Goal: Task Accomplishment & Management: Use online tool/utility

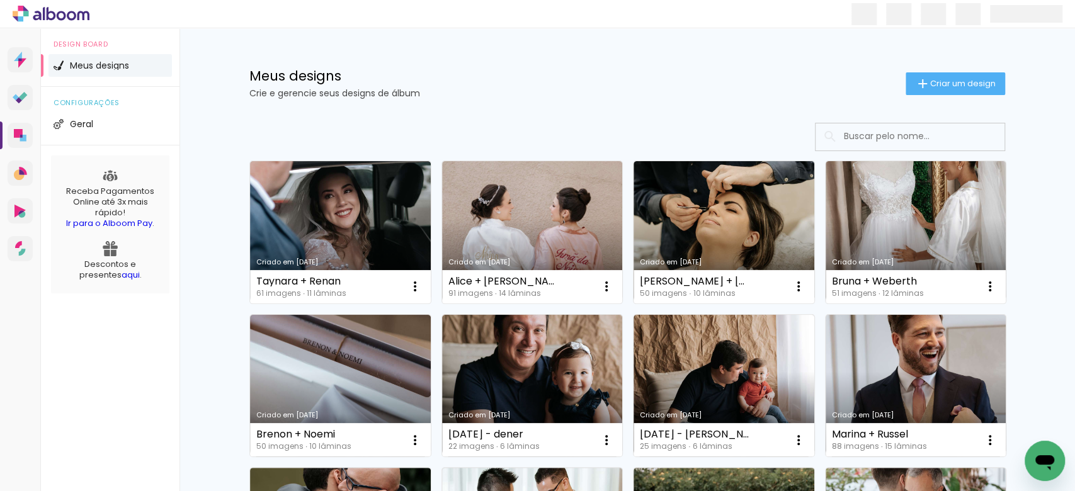
drag, startPoint x: 905, startPoint y: 83, endPoint x: 890, endPoint y: 84, distance: 15.1
click at [915, 82] on iron-icon at bounding box center [922, 83] width 15 height 15
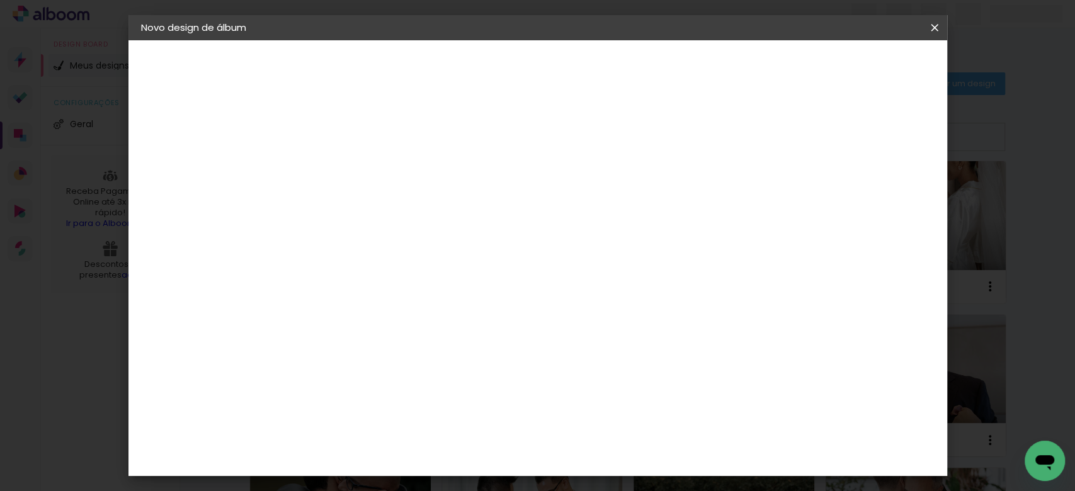
click at [347, 169] on input at bounding box center [347, 169] width 0 height 20
type input "CINDY + CRISTIANO"
type paper-input "CINDY + CRISTIANO"
click at [476, 62] on paper-button "Avançar" at bounding box center [445, 66] width 62 height 21
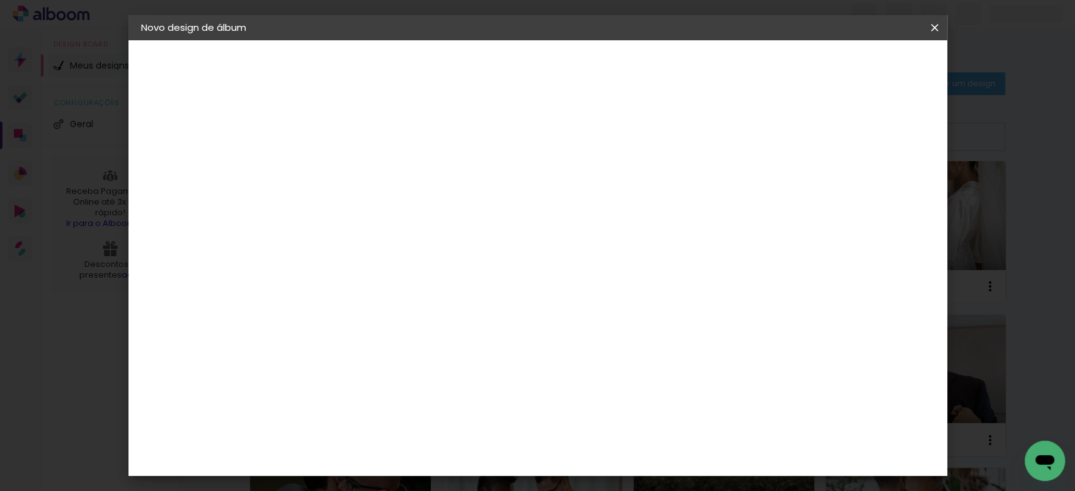
click at [582, 58] on paper-button "Avançar" at bounding box center [552, 66] width 62 height 21
click at [432, 477] on span "20 × 30" at bounding box center [402, 493] width 59 height 33
click at [0, 0] on slot "Avançar" at bounding box center [0, 0] width 0 height 0
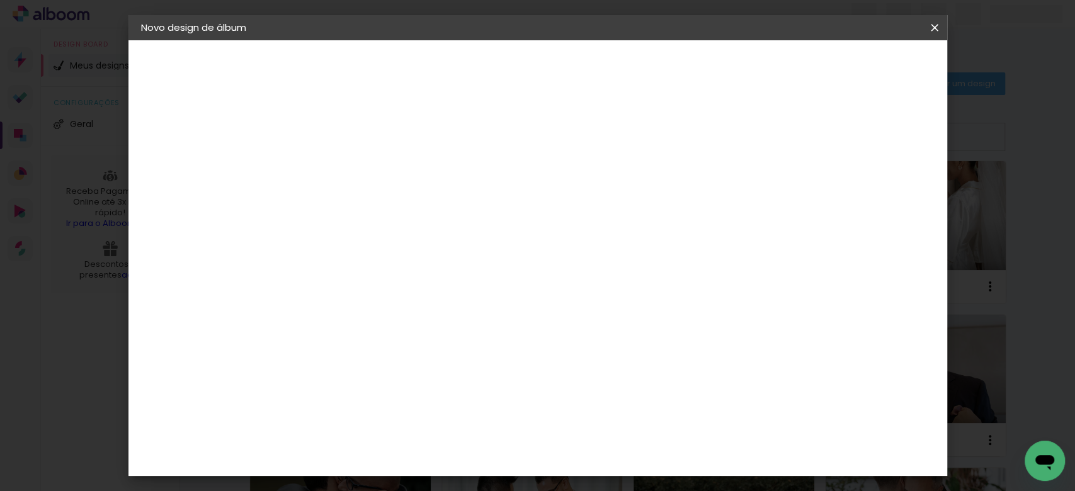
click at [564, 135] on div at bounding box center [558, 135] width 11 height 11
type paper-checkbox "on"
click at [647, 59] on paper-button "Iniciar design" at bounding box center [608, 71] width 78 height 30
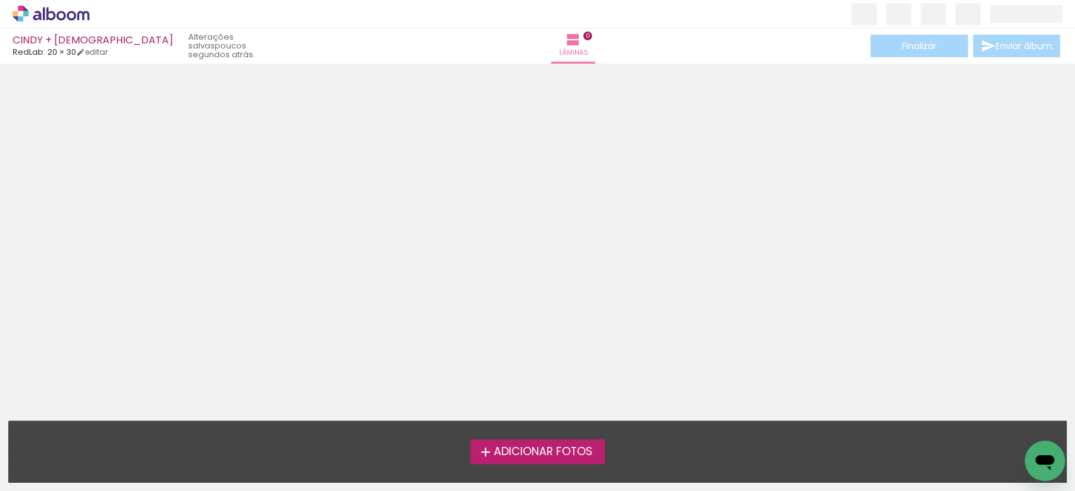
click at [507, 455] on span "Adicionar Fotos" at bounding box center [542, 451] width 99 height 11
click at [0, 0] on input "file" at bounding box center [0, 0] width 0 height 0
click at [519, 458] on span "Adicionar Fotos" at bounding box center [542, 451] width 99 height 11
click at [0, 0] on input "file" at bounding box center [0, 0] width 0 height 0
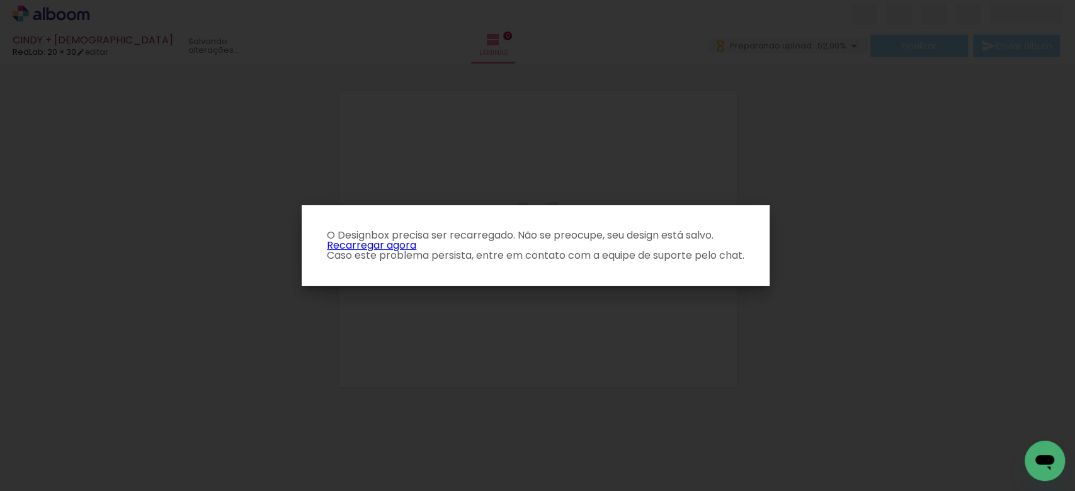
click at [393, 244] on link "Recarregar agora" at bounding box center [371, 245] width 89 height 14
